Goal: Task Accomplishment & Management: Manage account settings

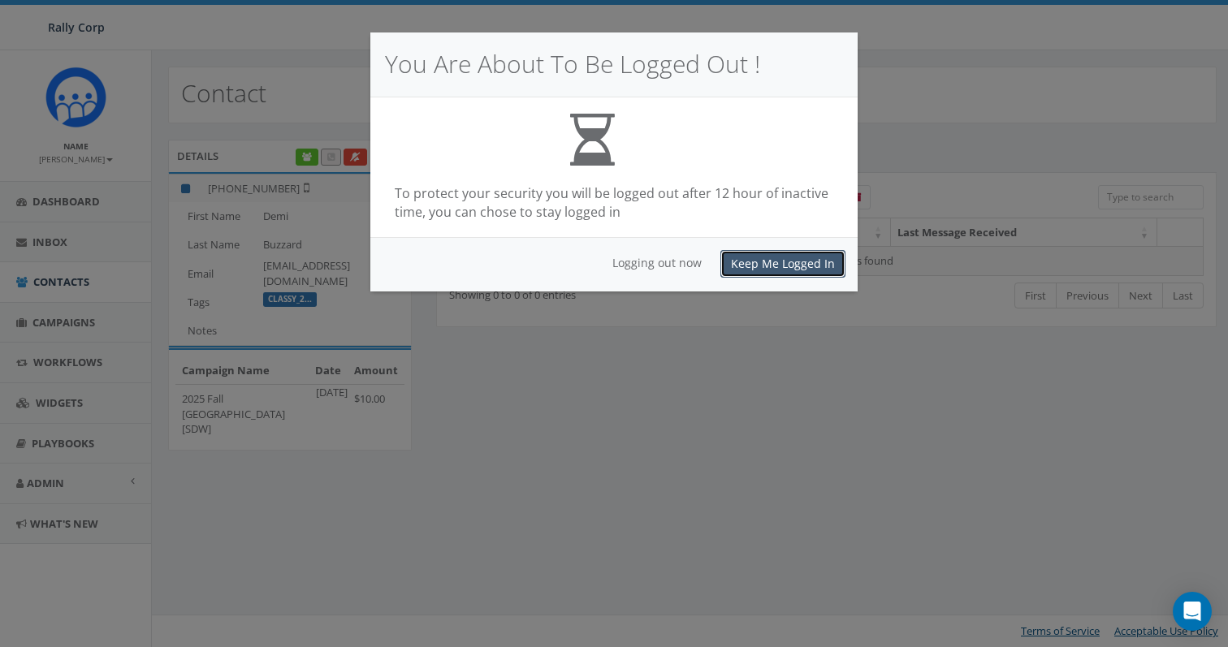
click at [791, 265] on button "Keep Me Logged In" at bounding box center [782, 264] width 125 height 28
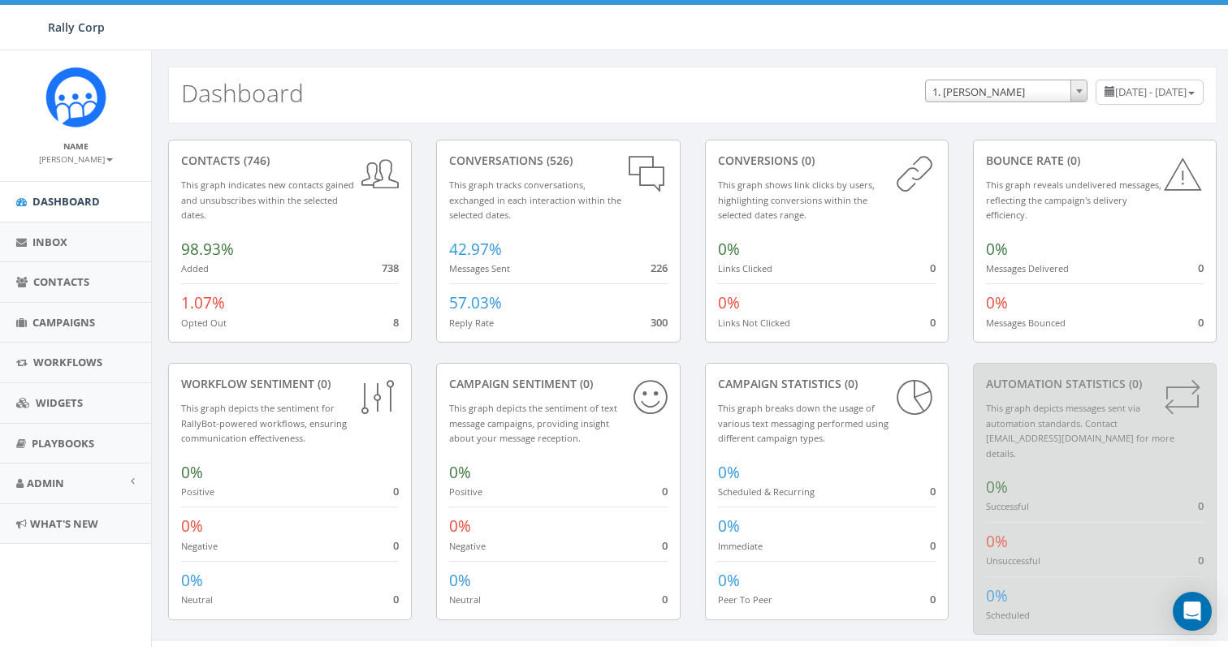
click at [51, 322] on span "Campaigns" at bounding box center [63, 322] width 63 height 15
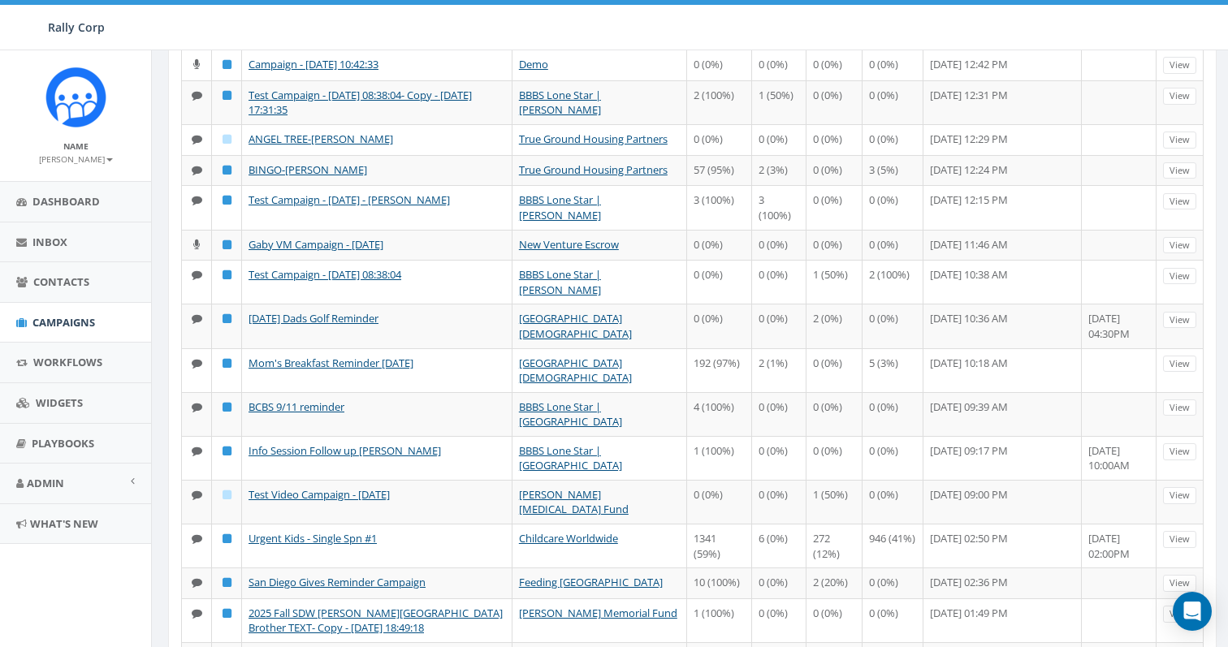
scroll to position [638, 0]
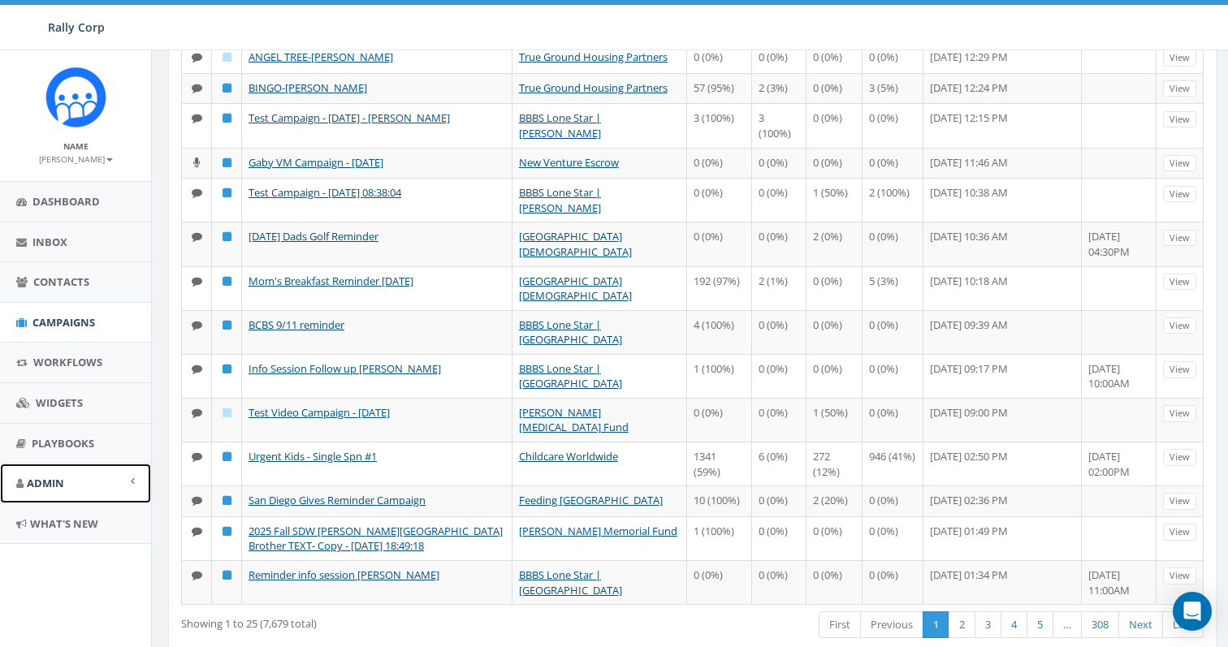
click at [29, 479] on span "Admin" at bounding box center [45, 483] width 37 height 15
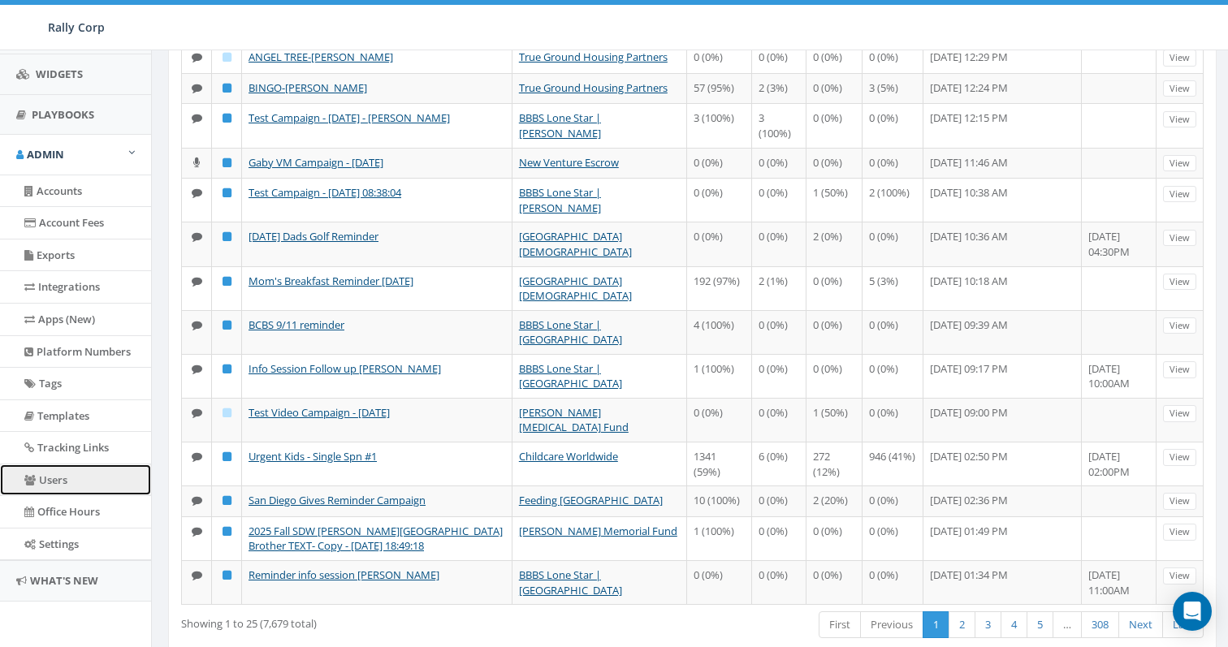
click at [60, 487] on link "Users" at bounding box center [75, 481] width 151 height 32
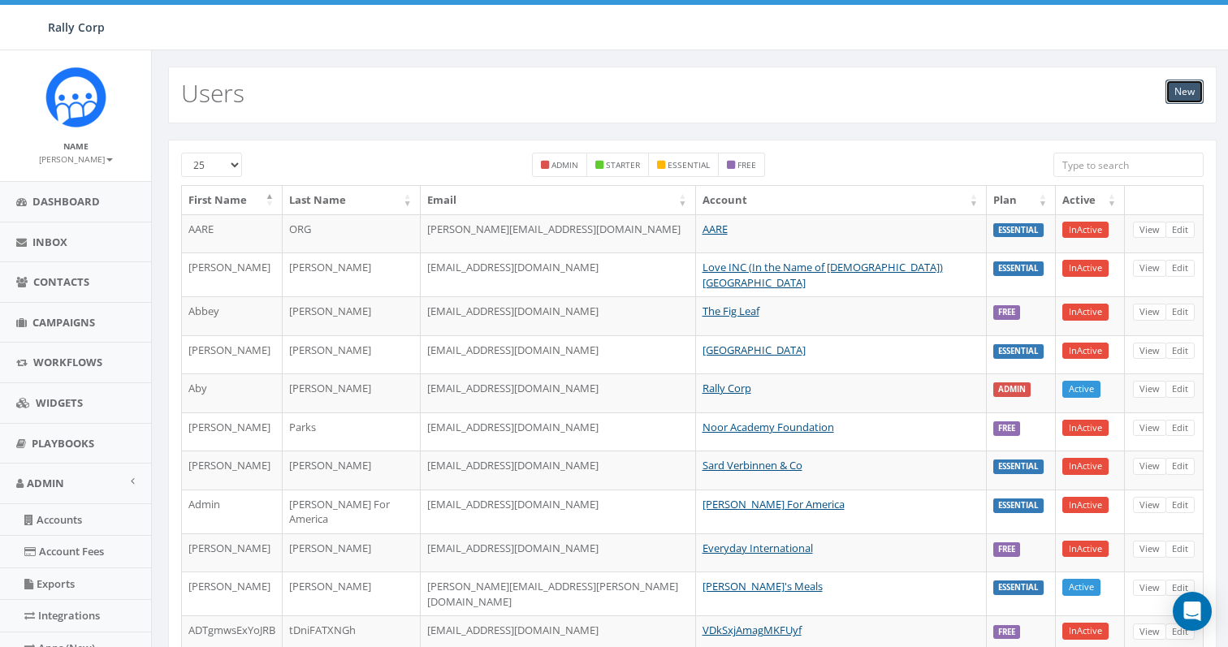
click at [1183, 90] on link "New" at bounding box center [1185, 92] width 38 height 24
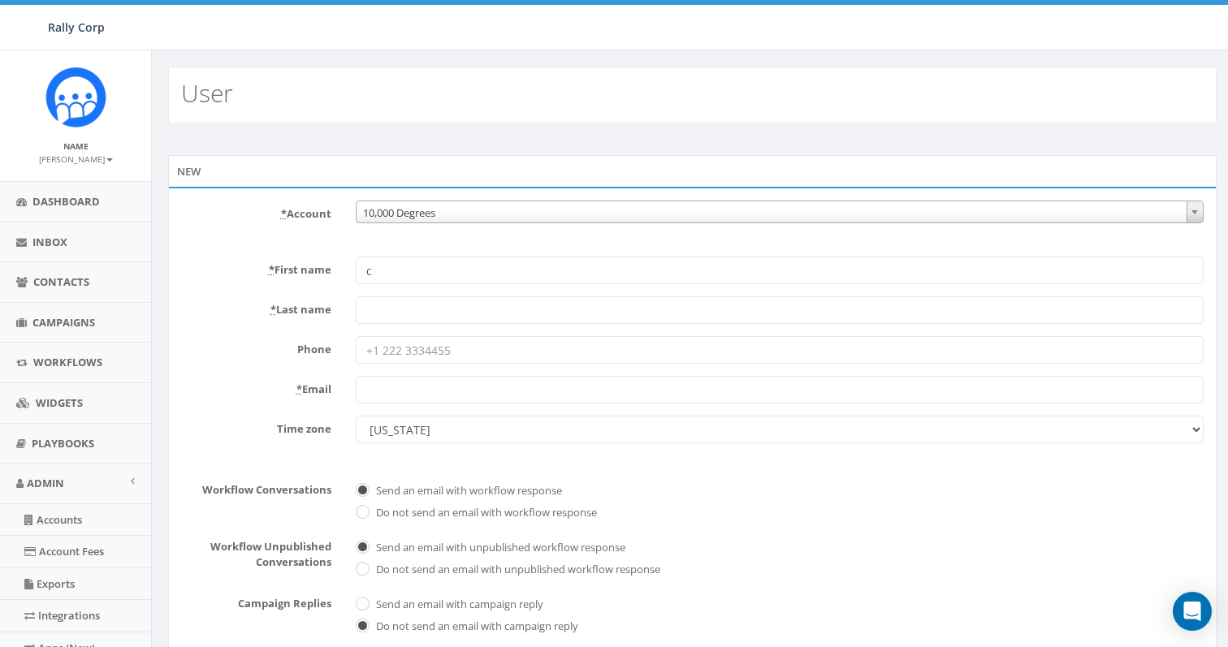
type input "karthik@rallycorp.com"
checkbox input "true"
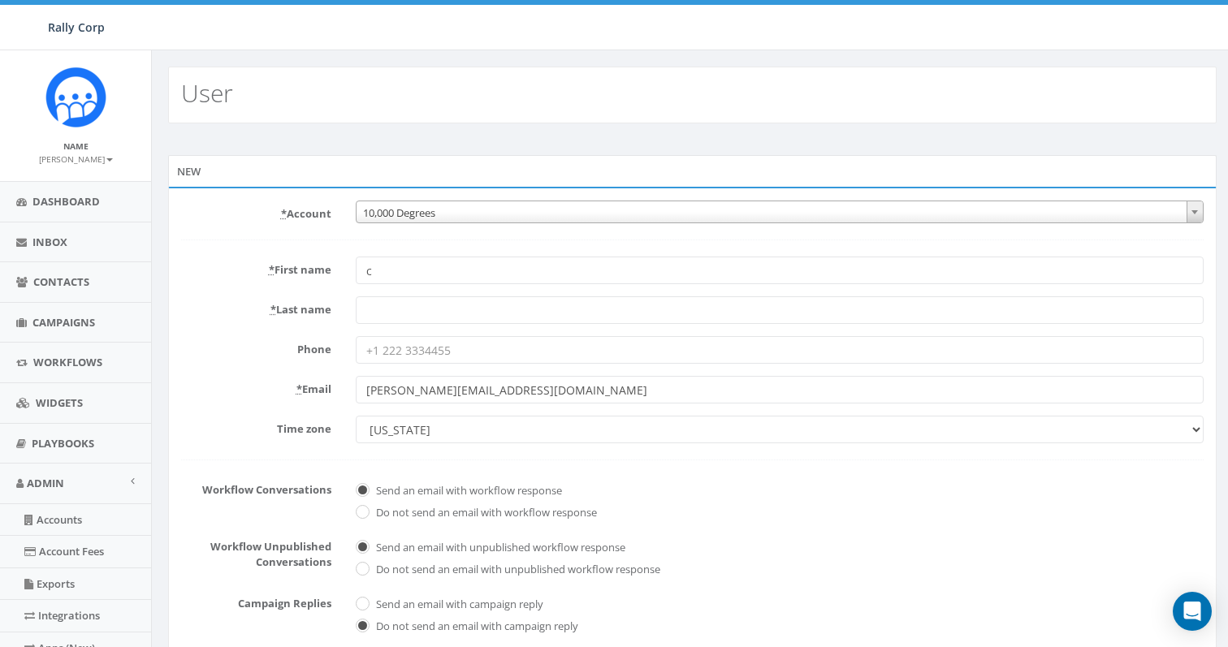
checkbox input "true"
type input "co"
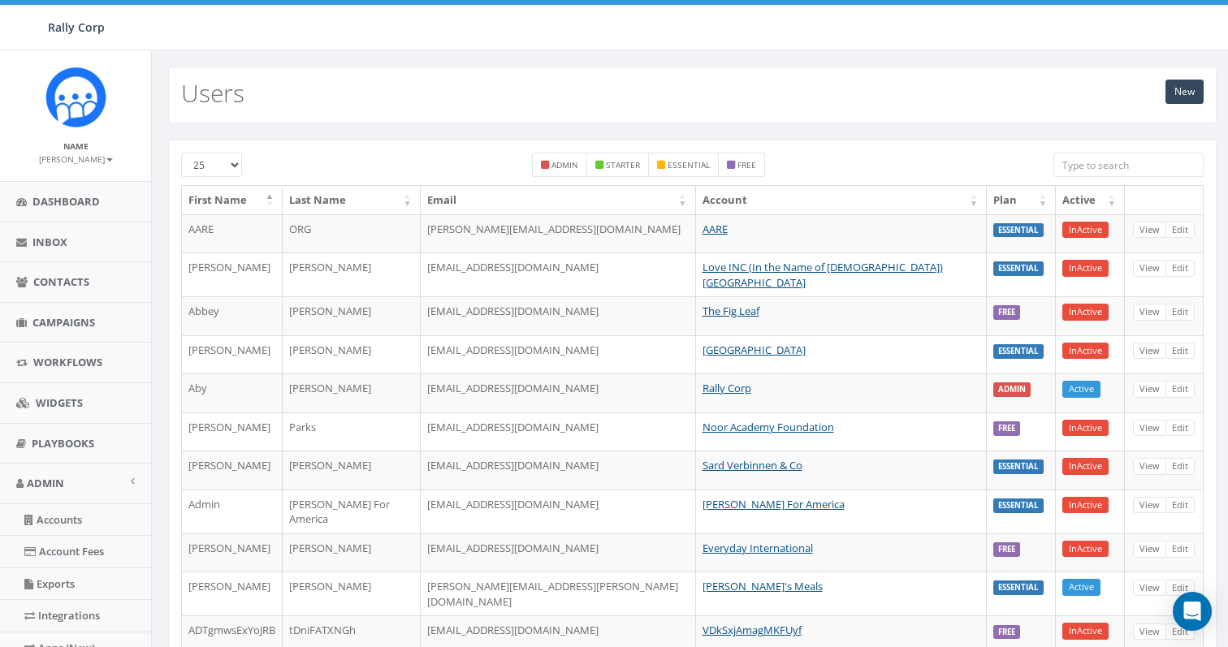
click at [1135, 161] on input "search" at bounding box center [1129, 165] width 150 height 24
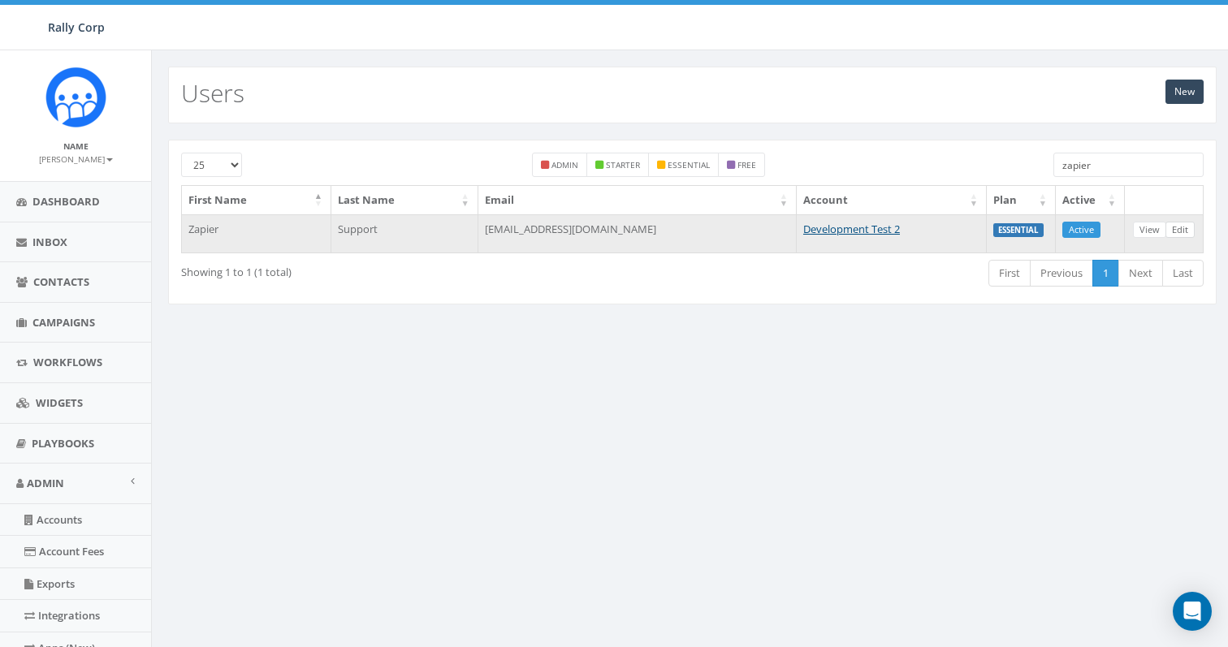
type input "zapier"
click at [1179, 227] on link "Edit" at bounding box center [1180, 230] width 29 height 17
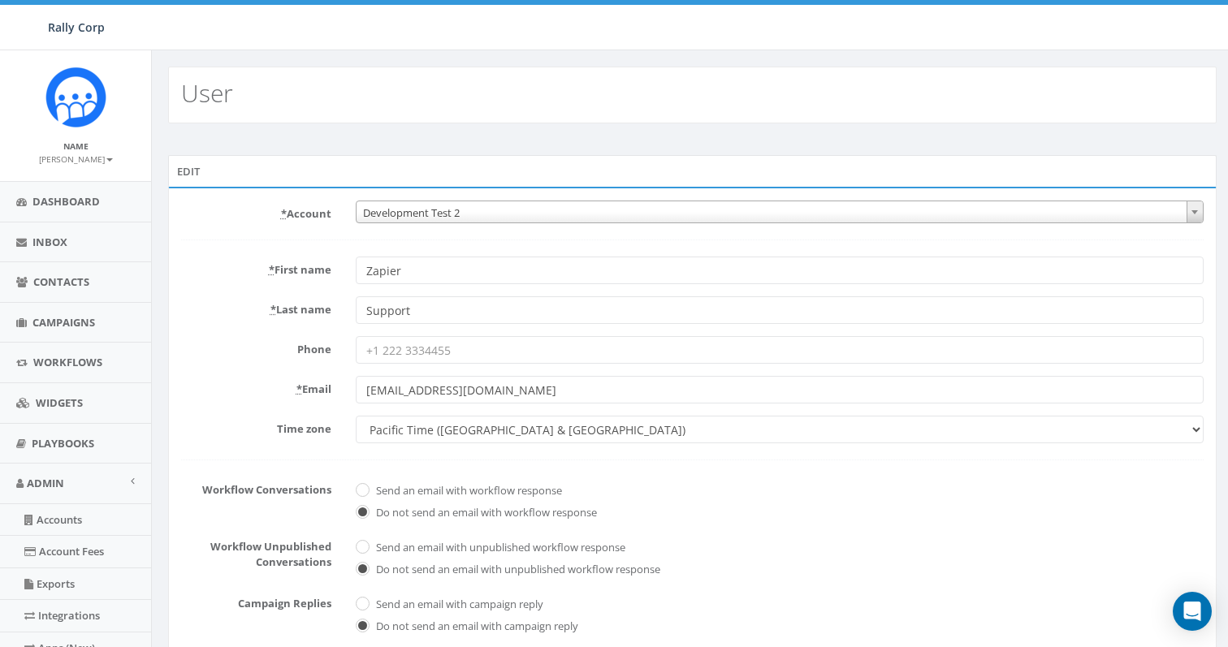
click at [491, 206] on span "Development Test 2" at bounding box center [780, 212] width 846 height 23
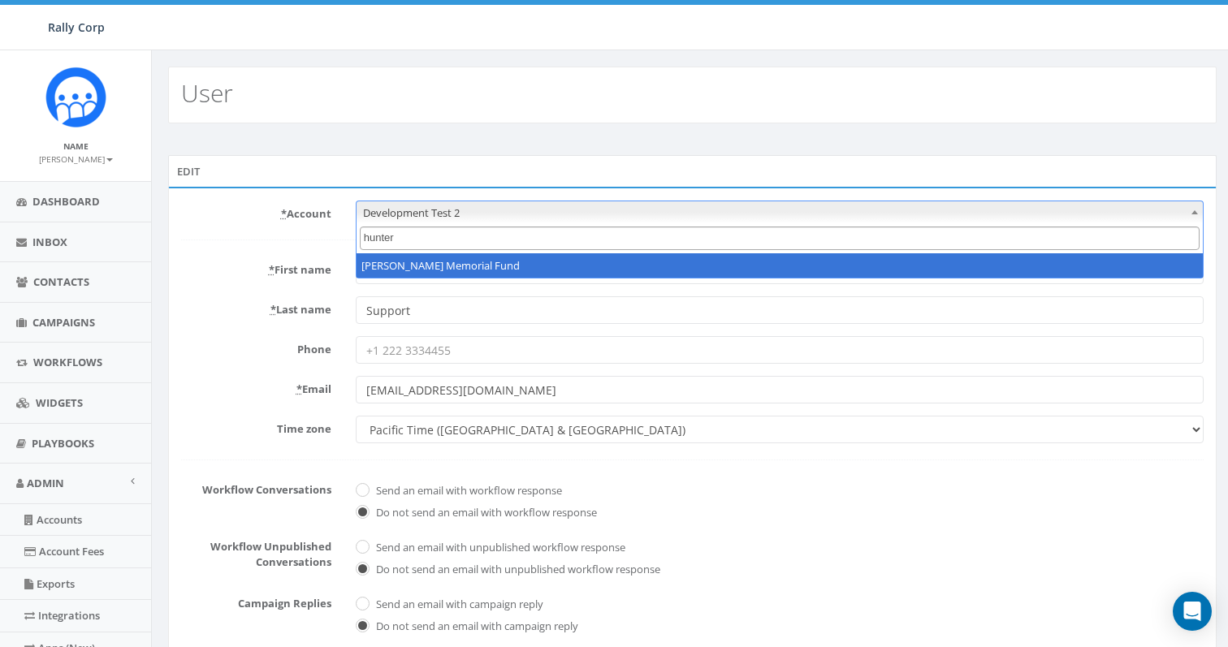
type input "hunter"
select select "1140"
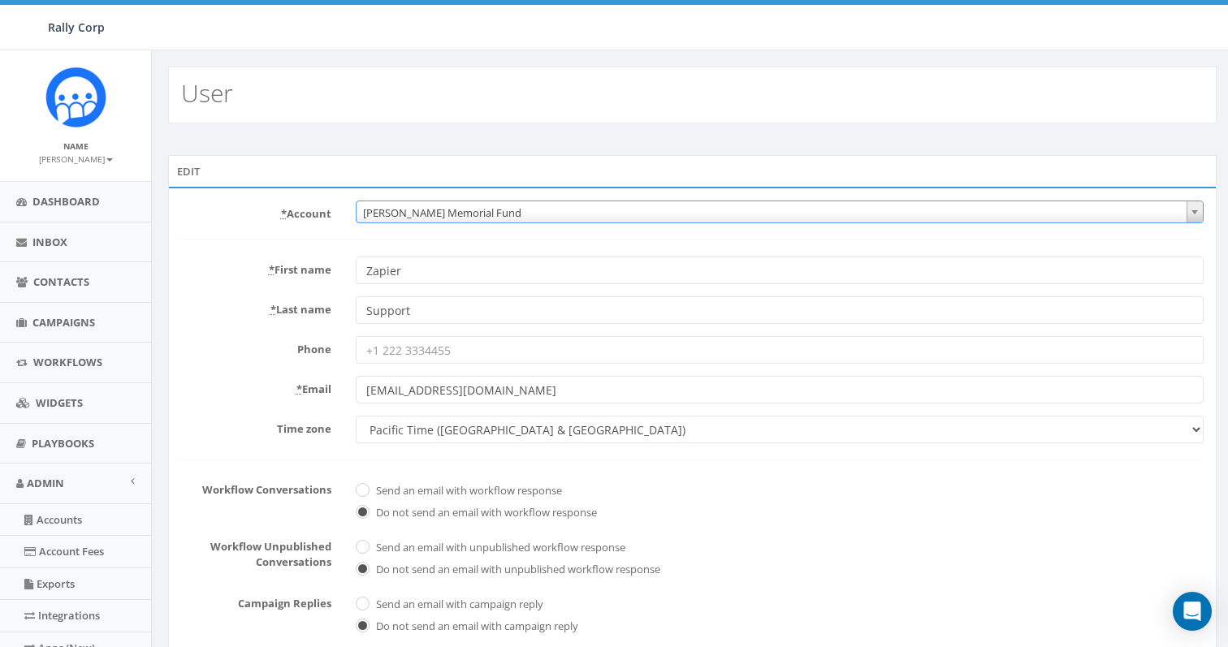
scroll to position [329, 0]
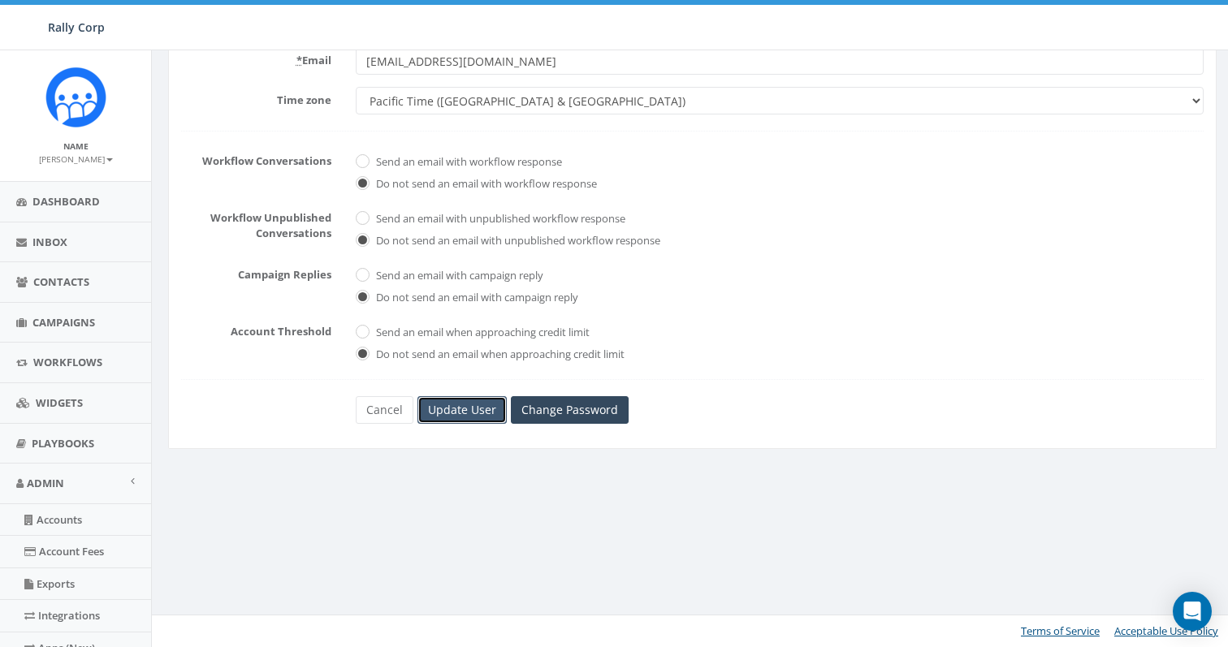
click at [465, 408] on input "Update User" at bounding box center [462, 410] width 89 height 28
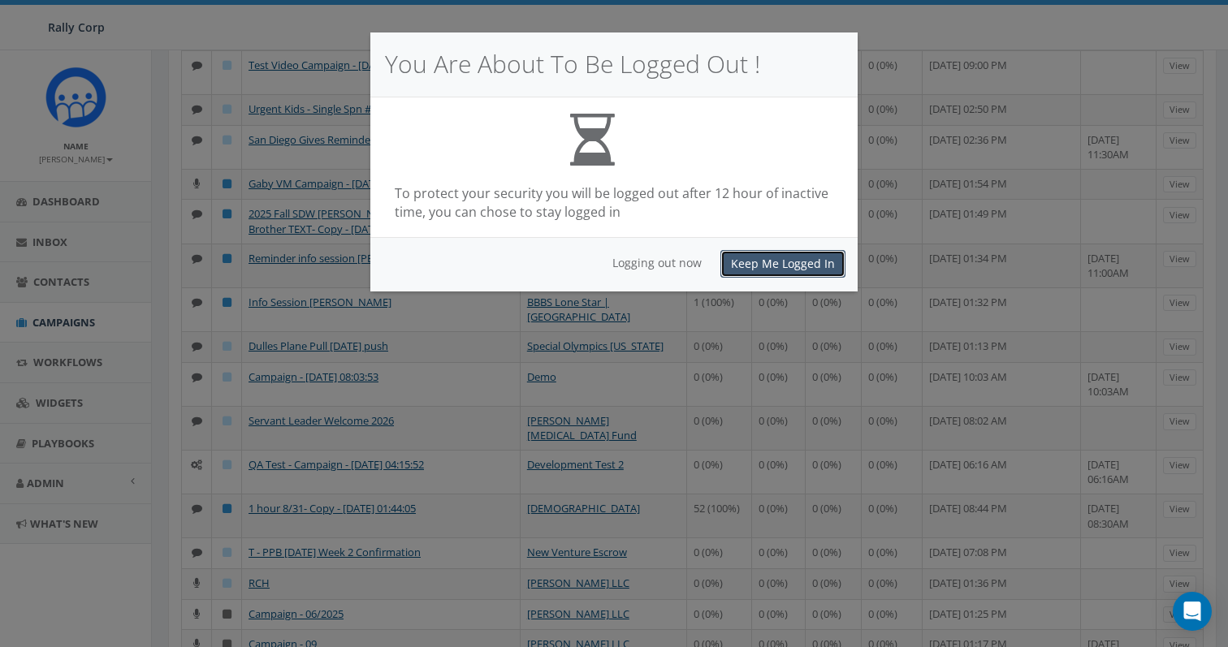
click at [768, 262] on button "Keep Me Logged In" at bounding box center [782, 264] width 125 height 28
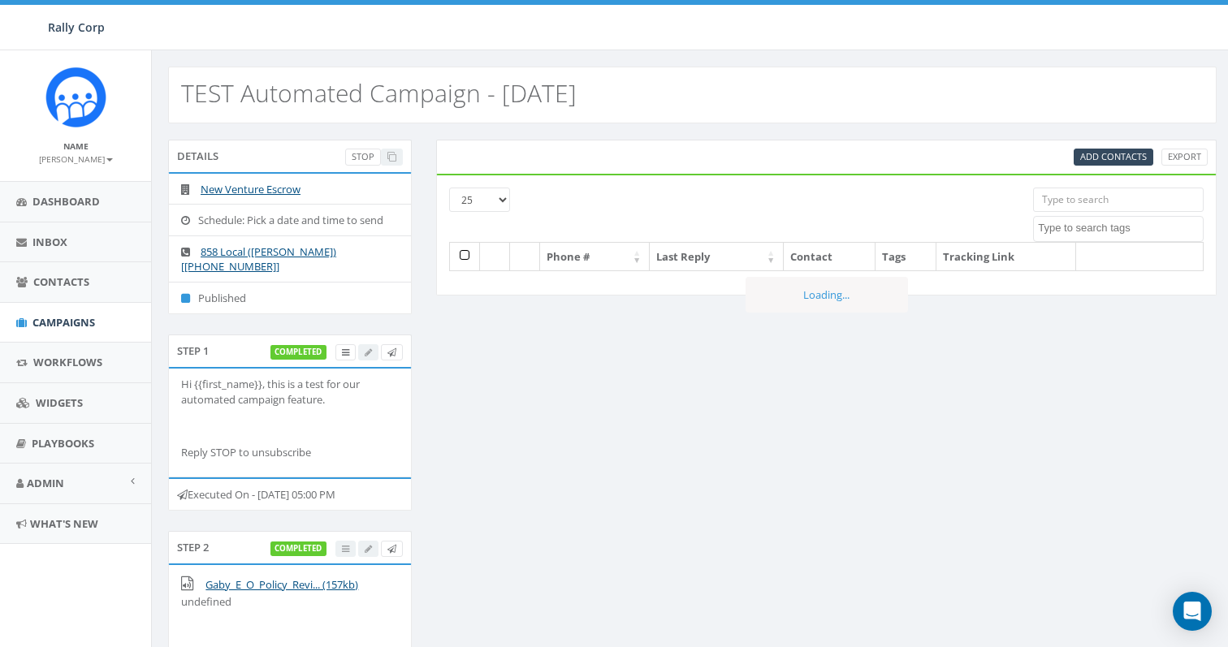
select select
